Goal: Task Accomplishment & Management: Use online tool/utility

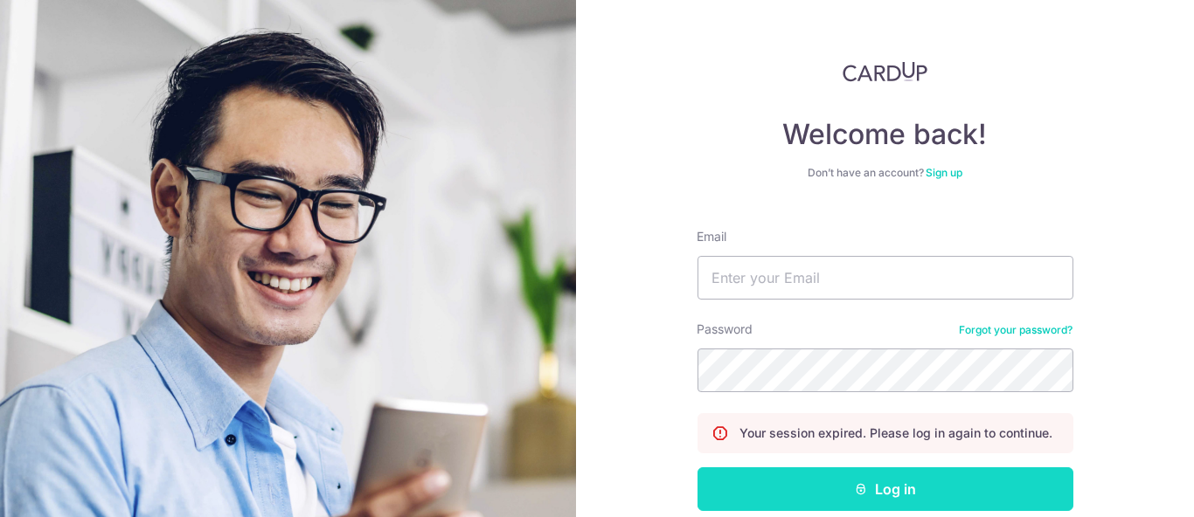
scroll to position [91, 0]
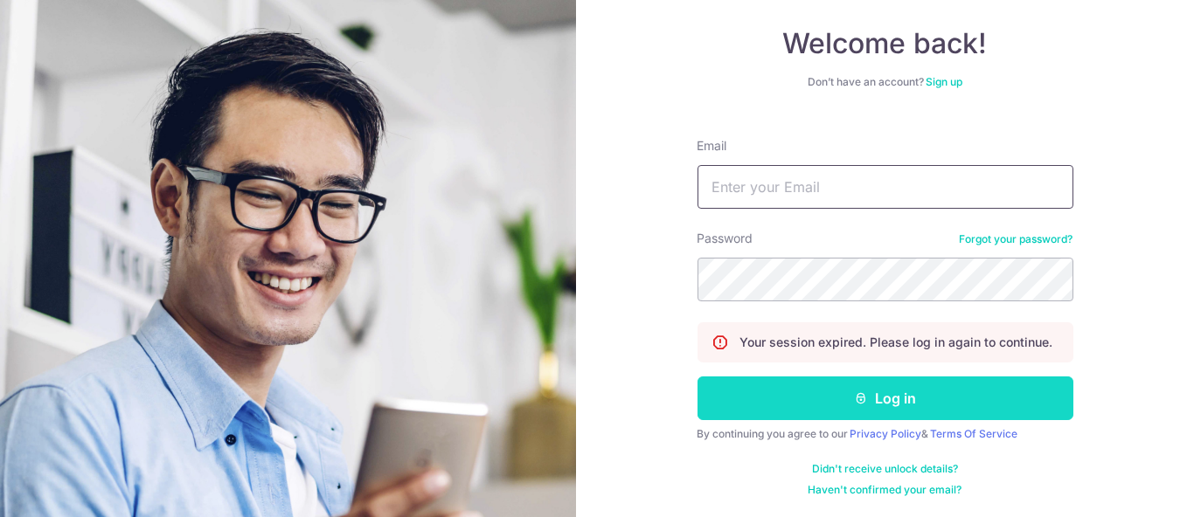
type input "[PERSON_NAME][EMAIL_ADDRESS][DOMAIN_NAME]"
click at [946, 402] on button "Log in" at bounding box center [885, 399] width 376 height 44
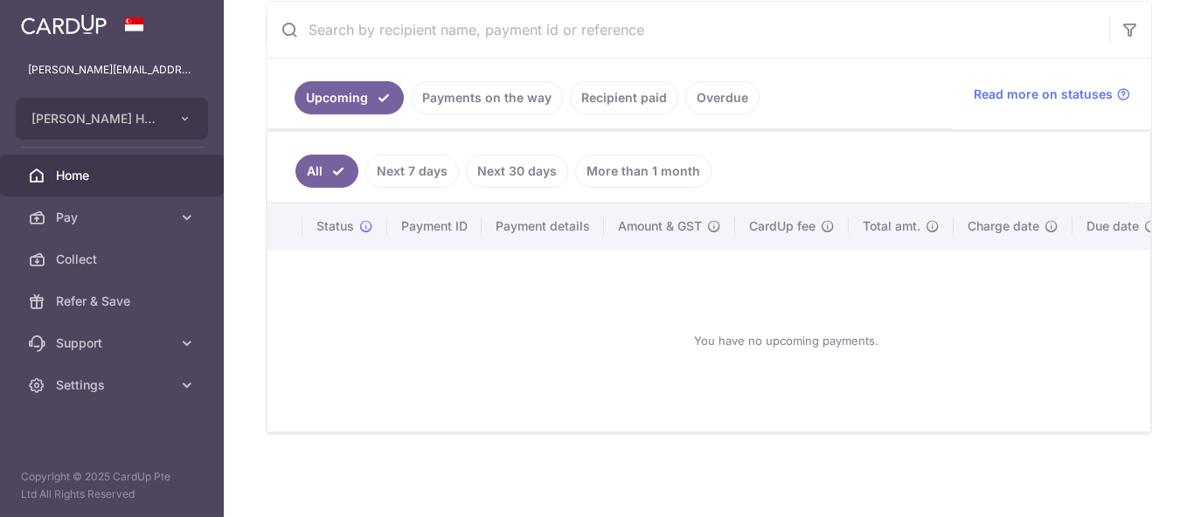
scroll to position [342, 0]
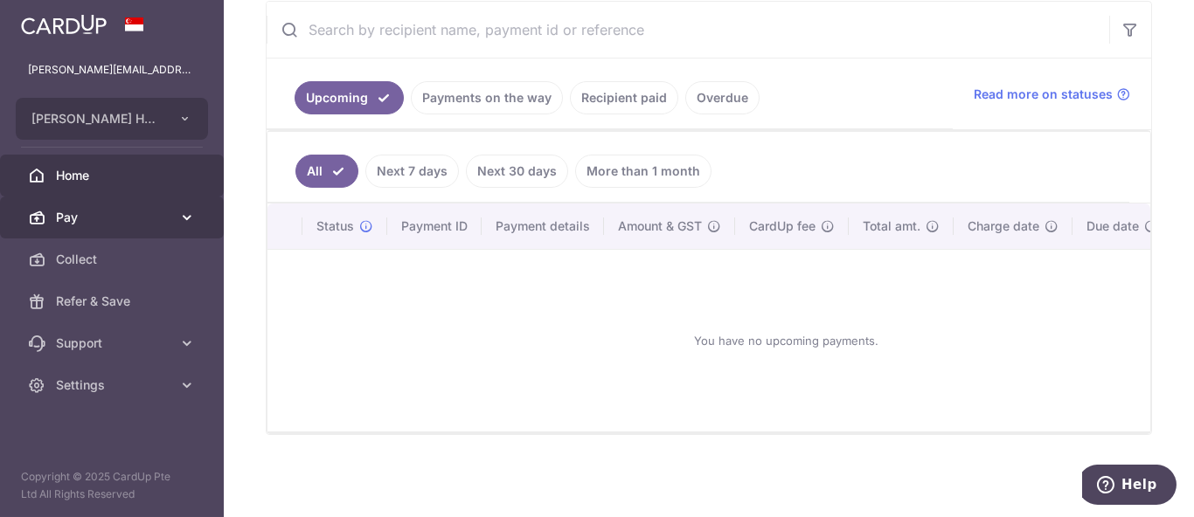
click at [119, 218] on span "Pay" at bounding box center [113, 217] width 115 height 17
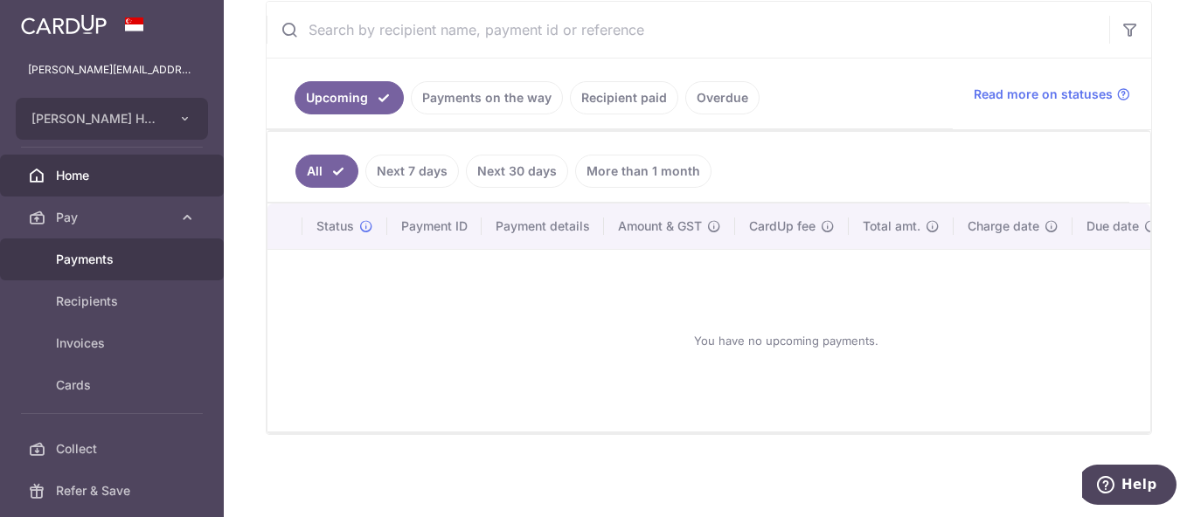
click at [124, 267] on span "Payments" at bounding box center [113, 259] width 115 height 17
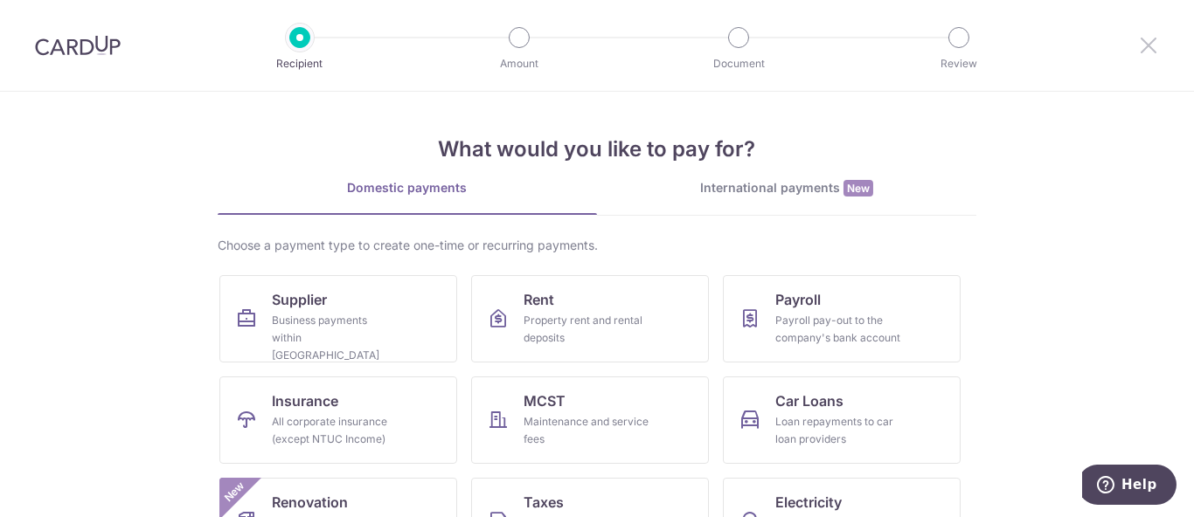
click at [1144, 40] on icon at bounding box center [1148, 45] width 21 height 22
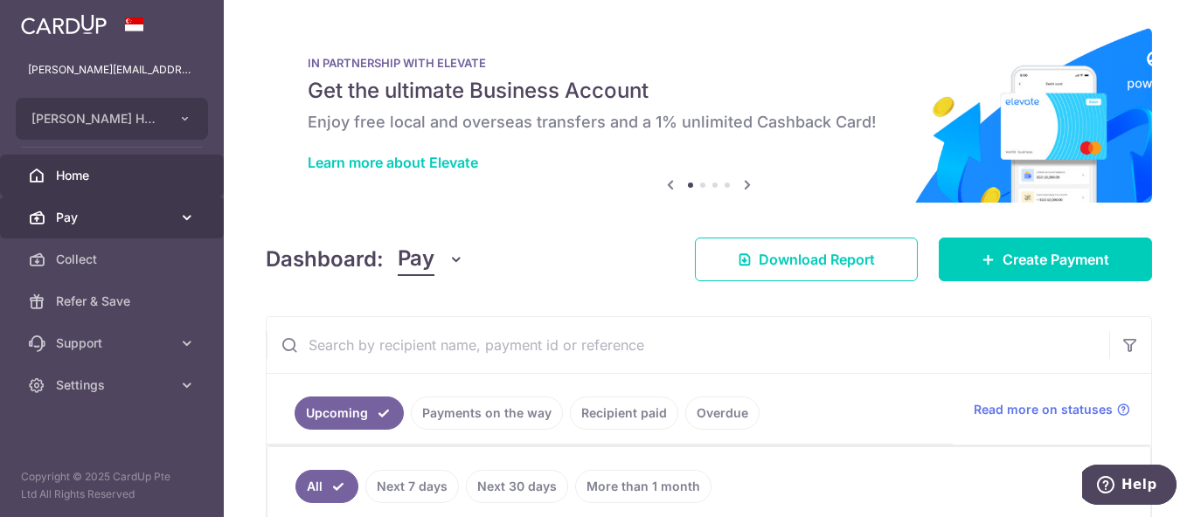
click at [150, 201] on link "Pay" at bounding box center [112, 218] width 224 height 42
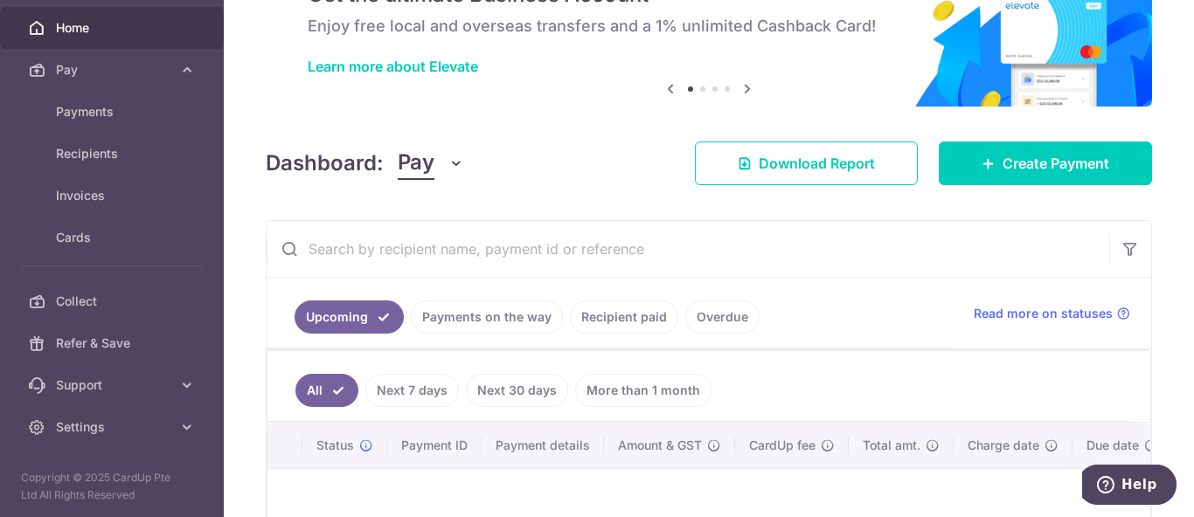
scroll to position [194, 0]
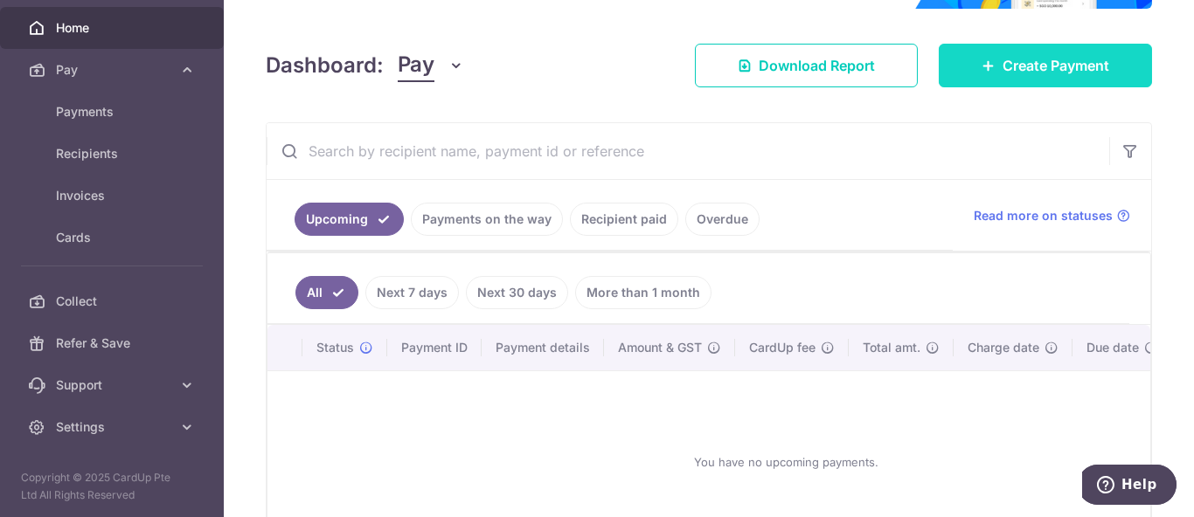
click at [1000, 83] on link "Create Payment" at bounding box center [1045, 66] width 213 height 44
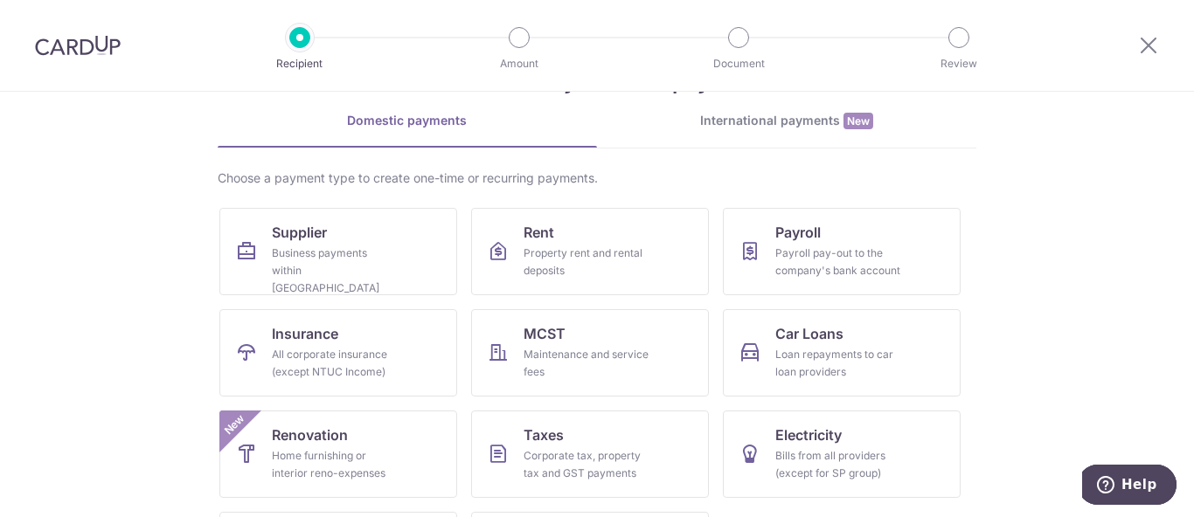
scroll to position [96, 0]
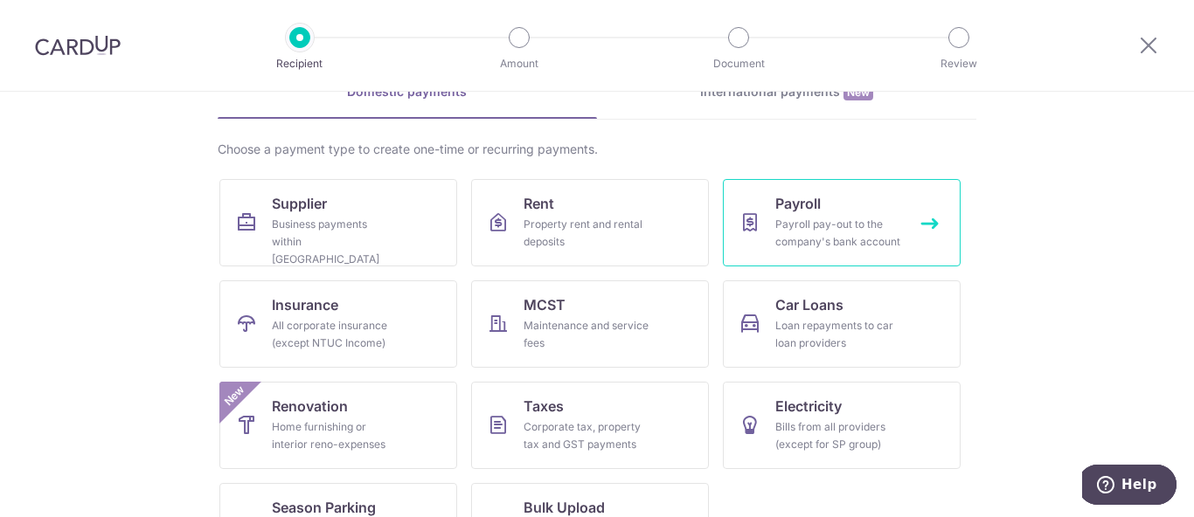
click at [797, 202] on span "Payroll" at bounding box center [797, 203] width 45 height 21
